Goal: Information Seeking & Learning: Understand process/instructions

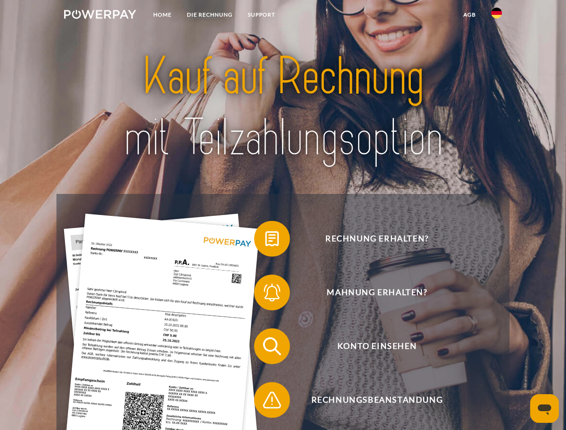
click at [100, 16] on img at bounding box center [100, 14] width 72 height 9
click at [497, 16] on img at bounding box center [496, 13] width 11 height 11
click at [469, 15] on link "agb" at bounding box center [470, 15] width 28 height 16
click at [265, 241] on span at bounding box center [258, 239] width 45 height 45
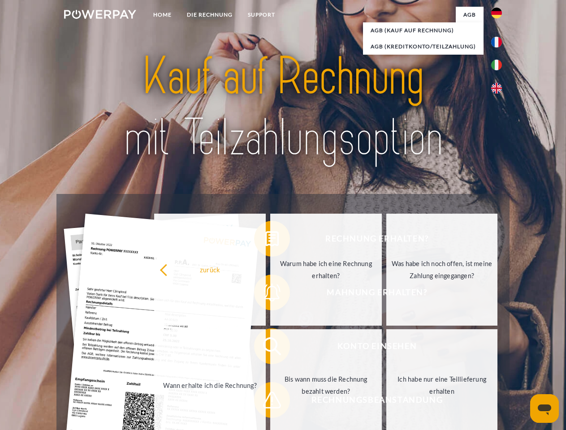
click at [265, 294] on div "Rechnung erhalten? Mahnung erhalten? Konto einsehen" at bounding box center [282, 373] width 453 height 359
click at [270, 348] on link "Bis wann muss die Rechnung bezahlt werden?" at bounding box center [326, 385] width 112 height 112
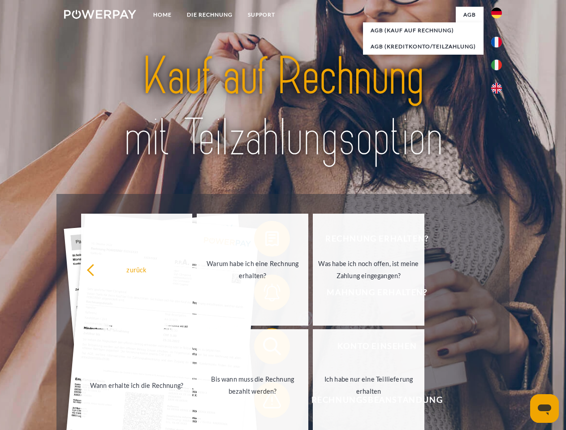
click at [265, 402] on span at bounding box center [258, 400] width 45 height 45
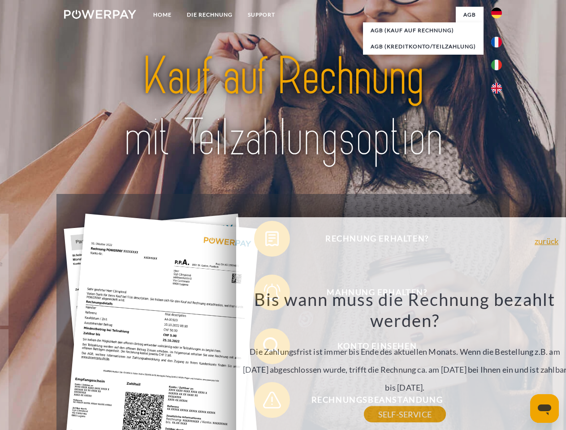
click at [545, 409] on icon "Messaging-Fenster öffnen" at bounding box center [544, 410] width 13 height 11
